Goal: Transaction & Acquisition: Purchase product/service

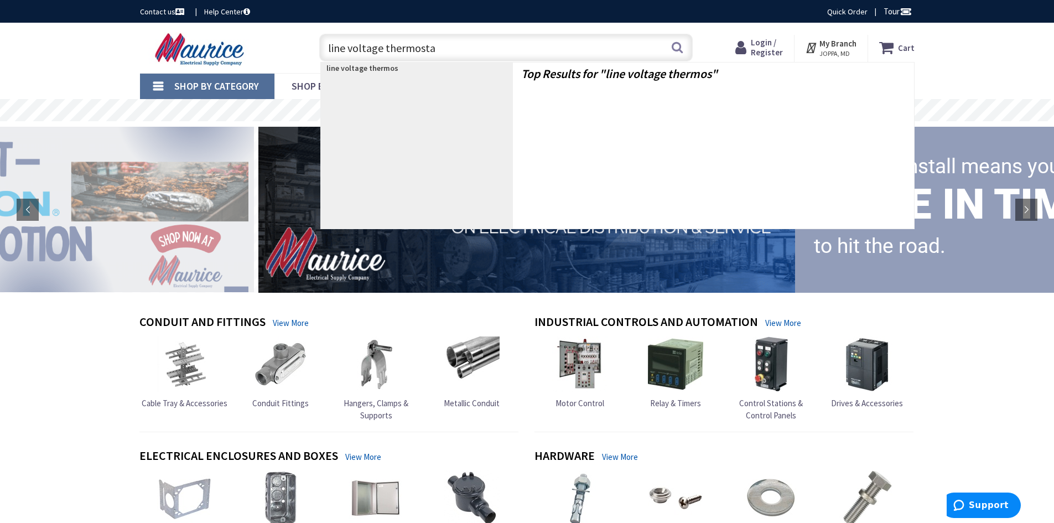
type input "line voltage thermostat"
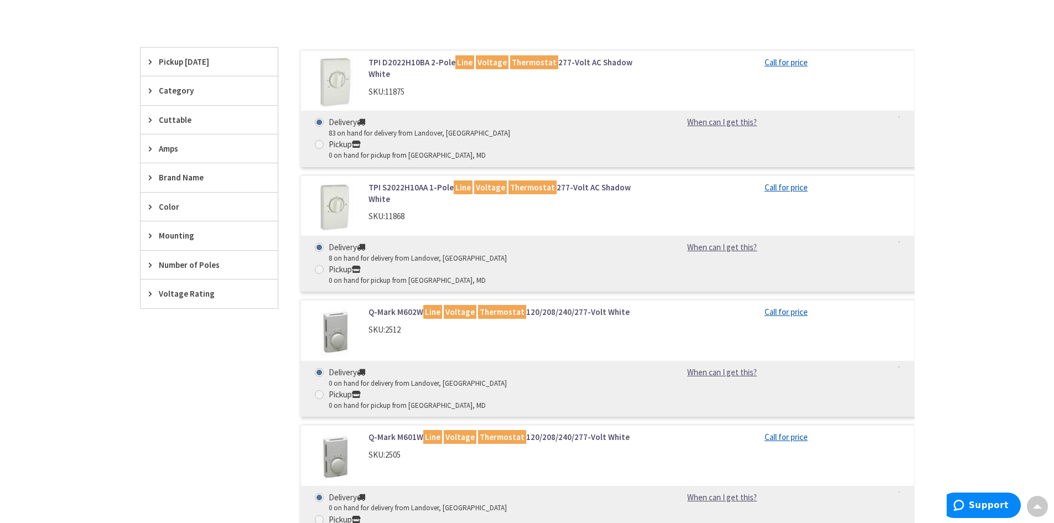
scroll to position [332, 0]
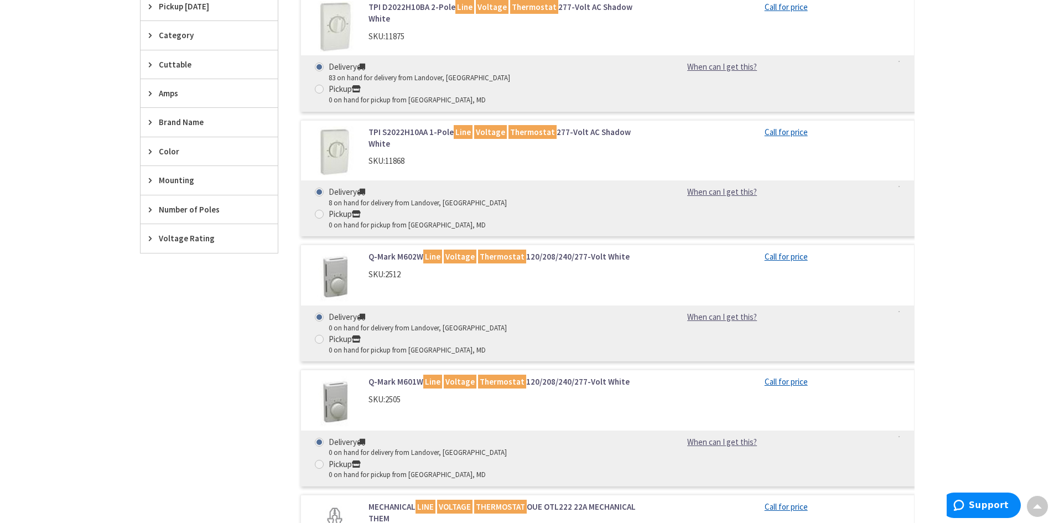
click at [384, 376] on link "Q-Mark M601W Line Voltage Thermostat 120/208/240/277-Volt White" at bounding box center [510, 382] width 282 height 12
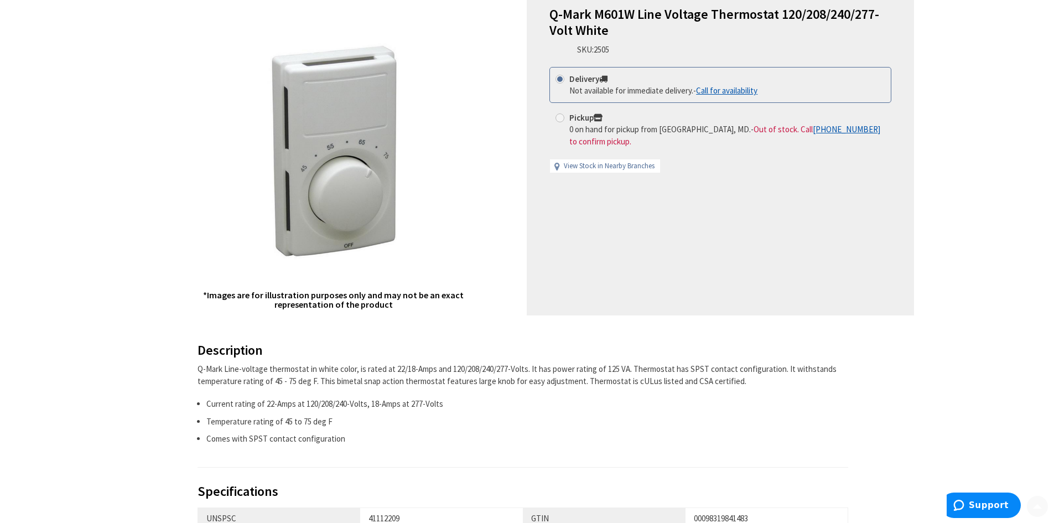
scroll to position [166, 0]
